Goal: Transaction & Acquisition: Subscribe to service/newsletter

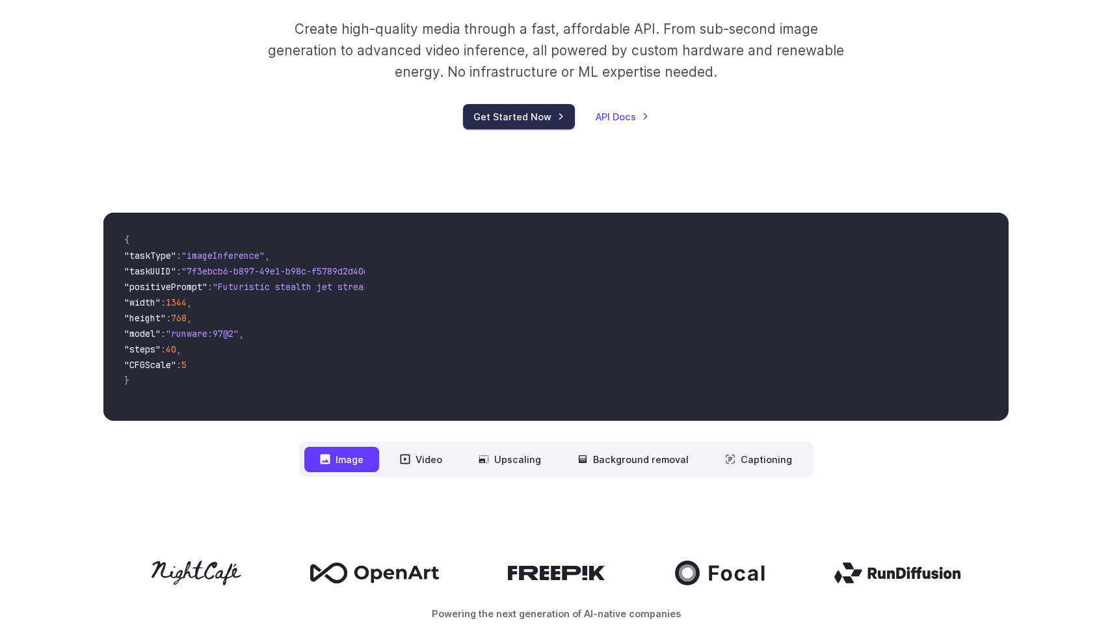
click at [501, 114] on link "Get Started Now" at bounding box center [519, 116] width 112 height 25
